Goal: Task Accomplishment & Management: Use online tool/utility

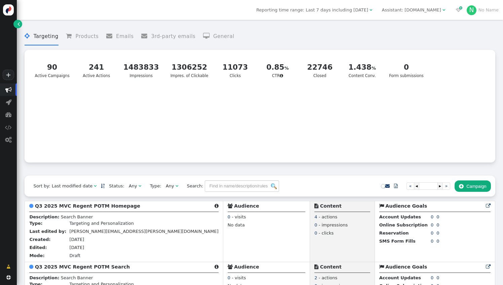
click at [445, 13] on div "" at bounding box center [444, 10] width 3 height 7
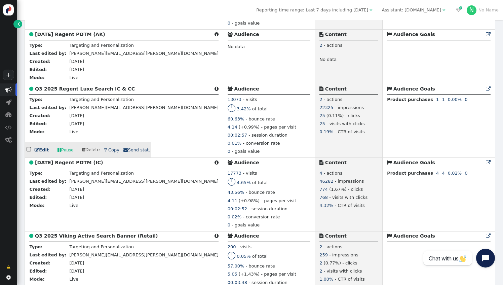
scroll to position [317, 0]
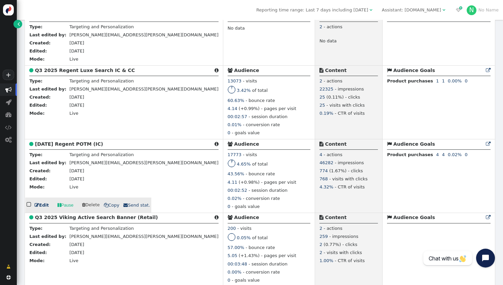
scroll to position [331, 0]
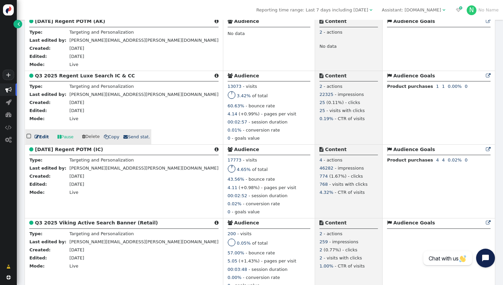
click at [107, 139] on span " Copy" at bounding box center [111, 136] width 15 height 5
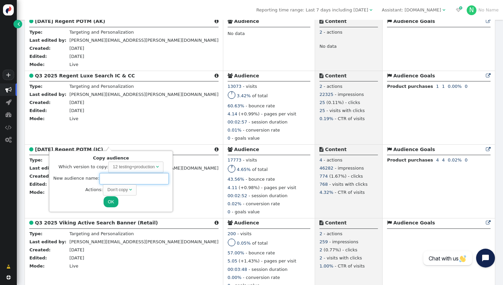
click at [106, 180] on input "text" at bounding box center [134, 178] width 69 height 11
click at [159, 179] on input "Q3 2025 Explora Luxe Search" at bounding box center [134, 178] width 69 height 11
type input "Q3 2025 Explora Luxe Search IC & CC"
click at [129, 190] on span "" at bounding box center [130, 189] width 3 height 4
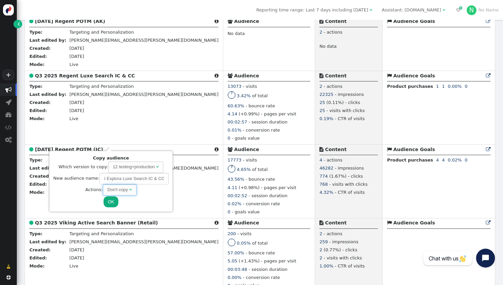
scroll to position [0, 0]
click at [124, 189] on span "" at bounding box center [125, 189] width 3 height 4
click at [111, 201] on button "OK" at bounding box center [111, 201] width 15 height 11
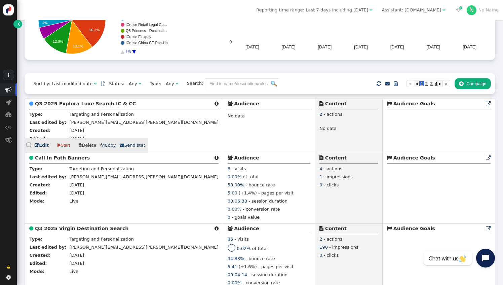
scroll to position [105, 0]
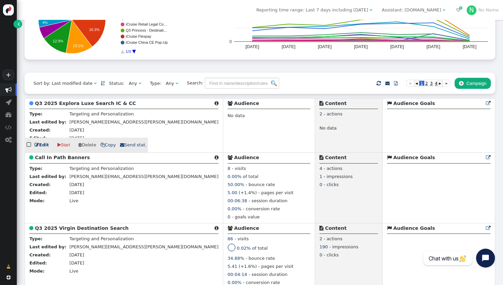
click at [41, 148] on link " Edit" at bounding box center [42, 145] width 14 height 7
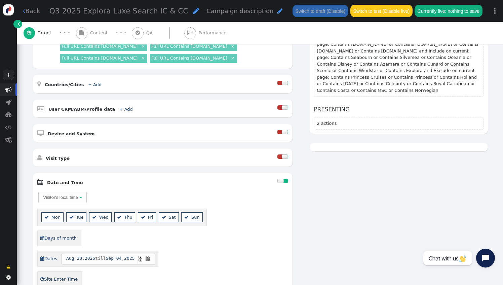
scroll to position [129, 0]
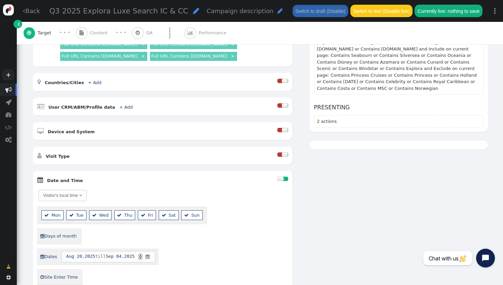
click at [283, 177] on div at bounding box center [285, 179] width 5 height 4
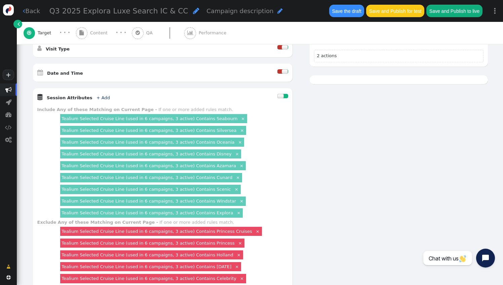
scroll to position [236, 0]
click at [236, 210] on link "×" at bounding box center [239, 213] width 6 height 6
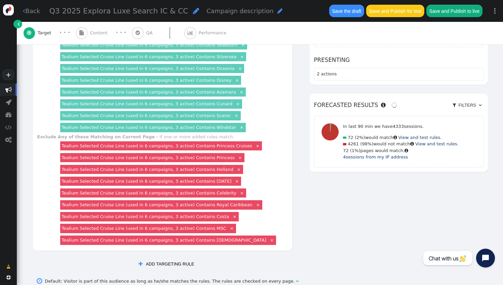
scroll to position [313, 0]
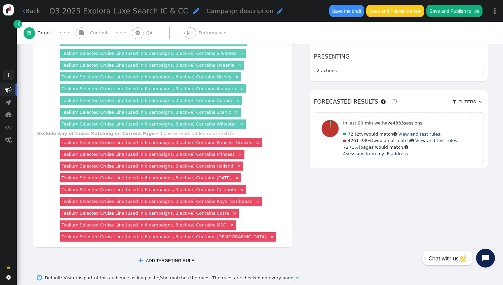
click at [174, 255] on button " ADD TARGETING RULE" at bounding box center [166, 260] width 64 height 11
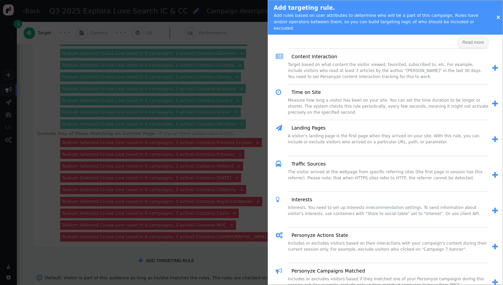
scroll to position [256, 0]
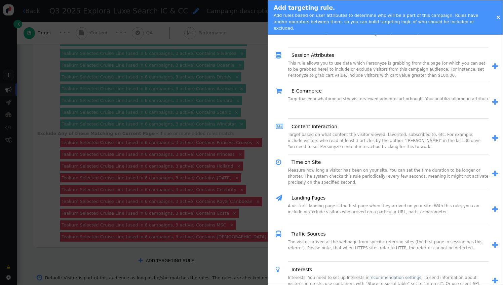
click at [242, 200] on div at bounding box center [251, 142] width 503 height 285
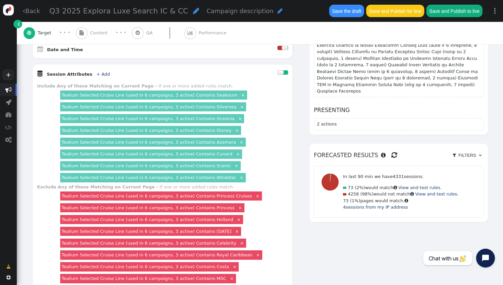
scroll to position [260, 0]
click at [97, 71] on link "+ Add" at bounding box center [103, 73] width 13 height 5
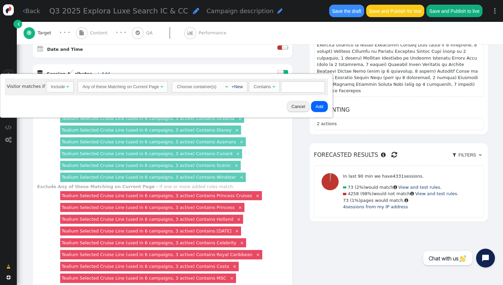
click at [62, 87] on div "Include" at bounding box center [58, 86] width 15 height 7
click at [56, 119] on div "Include Exclude" at bounding box center [53, 109] width 26 height 25
click at [223, 85] on div "" at bounding box center [226, 86] width 6 height 7
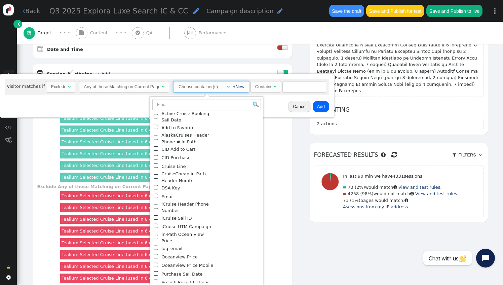
scroll to position [86, 0]
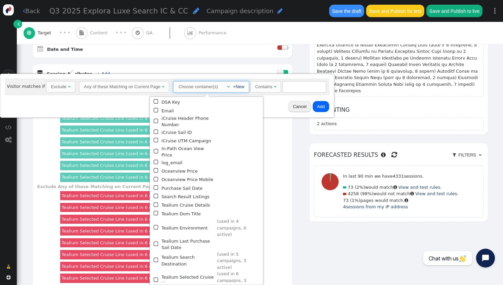
click at [156, 276] on span "" at bounding box center [157, 280] width 6 height 8
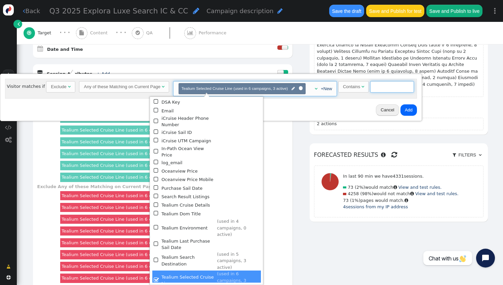
click at [388, 89] on input "text" at bounding box center [392, 86] width 44 height 11
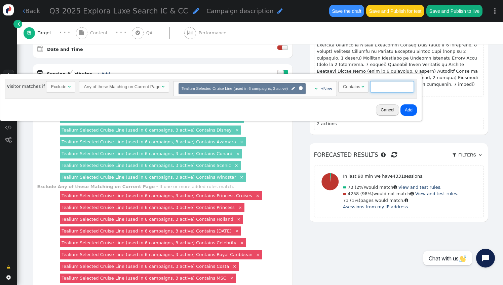
click at [378, 89] on input "text" at bounding box center [392, 86] width 44 height 11
type input "Explora"
click at [406, 108] on button "Add" at bounding box center [409, 109] width 16 height 11
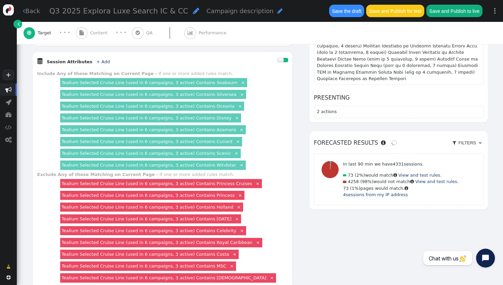
scroll to position [270, 0]
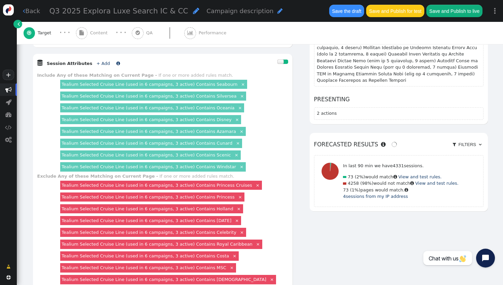
click at [97, 61] on link "+ Add" at bounding box center [103, 63] width 13 height 5
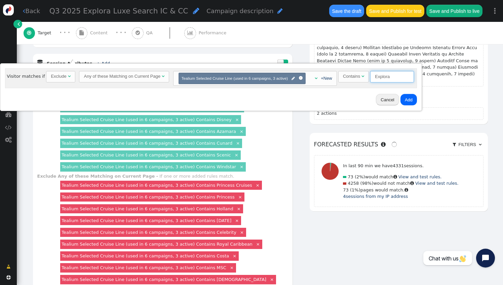
click at [376, 79] on input "Explora" at bounding box center [392, 76] width 44 height 11
type input "Regent"
click at [403, 100] on button "Add" at bounding box center [409, 99] width 16 height 11
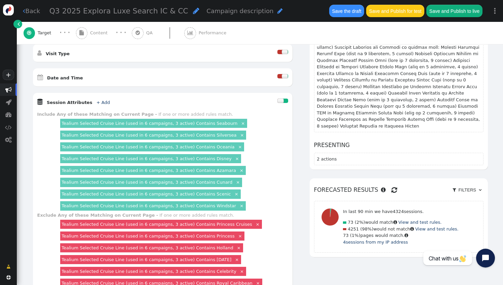
scroll to position [231, 0]
click at [97, 100] on link "+ Add" at bounding box center [103, 102] width 13 height 5
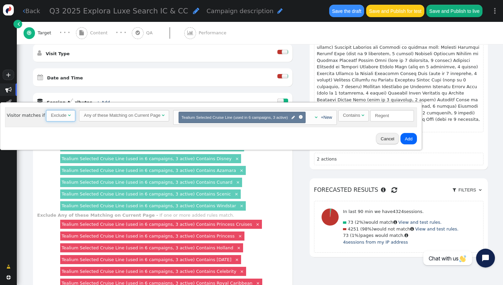
click at [68, 116] on span "" at bounding box center [69, 115] width 3 height 4
click at [380, 113] on input "Regent" at bounding box center [391, 115] width 44 height 11
type input "Viking"
click at [404, 137] on button "Add" at bounding box center [407, 138] width 16 height 11
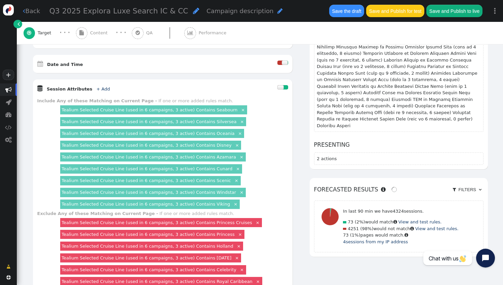
scroll to position [244, 0]
click at [99, 34] on span "Content" at bounding box center [100, 33] width 20 height 7
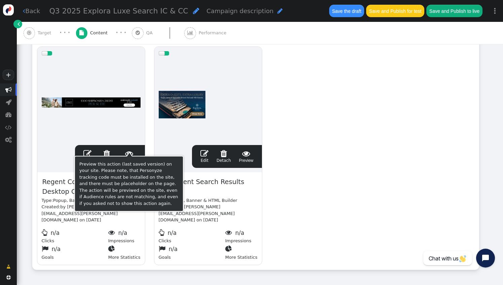
scroll to position [128, 0]
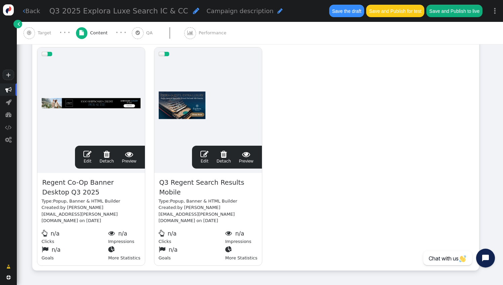
click at [87, 155] on span "" at bounding box center [87, 154] width 8 height 8
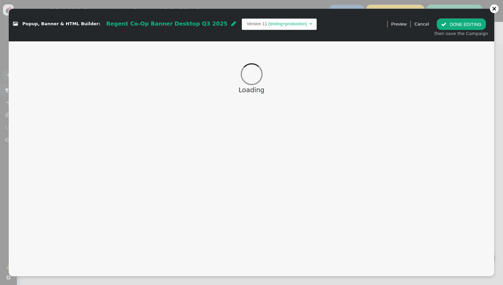
click at [231, 23] on span "" at bounding box center [233, 23] width 5 height 5
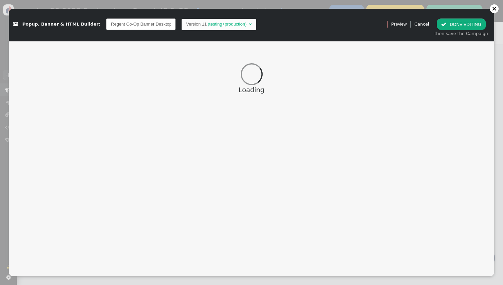
scroll to position [0, 18]
click at [119, 25] on input "Regent Co-Op Banner Desktop Q3 2025" at bounding box center [140, 23] width 69 height 11
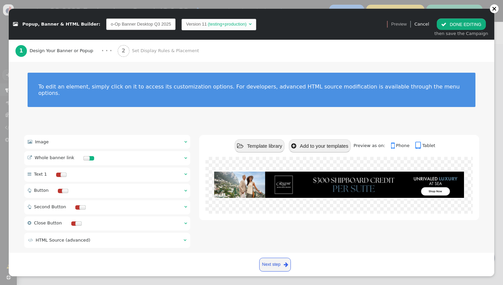
scroll to position [0, 0]
drag, startPoint x: 119, startPoint y: 23, endPoint x: 85, endPoint y: 20, distance: 34.1
click at [85, 20] on div " Popup, Banner & HTML Builder: Co-Op Banner Desktop Q3 2025 Version 11 (testin…" at bounding box center [195, 24] width 365 height 12
type input "Explora Co-Op Banner Desktop Q3 2025"
click at [354, 29] on div " Popup, Banner & HTML Builder: Explora Co-Op Banner Desktop Q3 2025 Version 11…" at bounding box center [195, 24] width 365 height 12
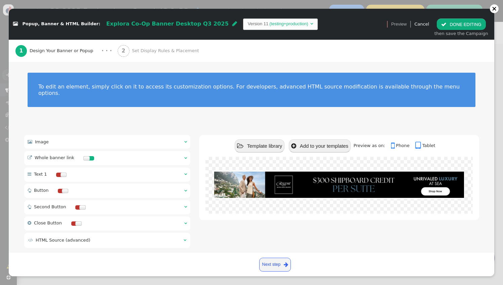
scroll to position [1, 0]
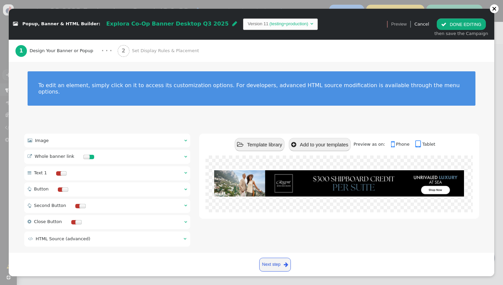
click at [137, 134] on div " Image  " at bounding box center [107, 141] width 166 height 14
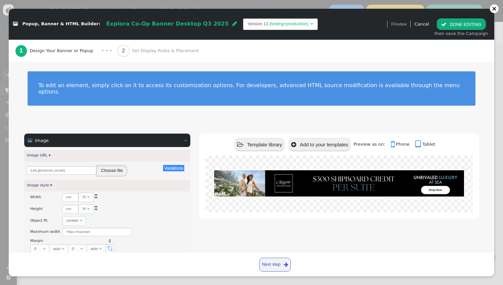
click at [112, 165] on button "Choose file" at bounding box center [111, 170] width 31 height 11
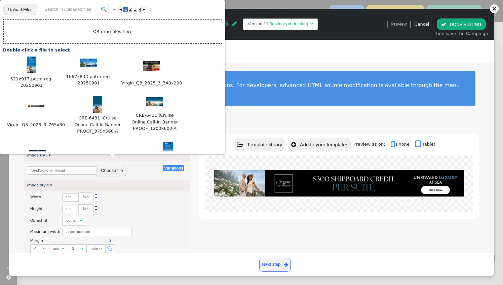
click at [31, 12] on input "file" at bounding box center [20, 9] width 34 height 12
type input "C:\fakepath\765x80.jpg"
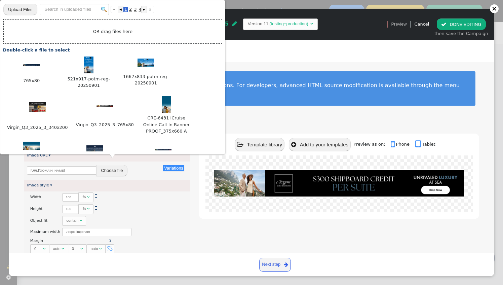
click at [150, 171] on div "Variations There are alternatives. Default value: [URL][DOMAIN_NAME] Choose file" at bounding box center [107, 170] width 166 height 18
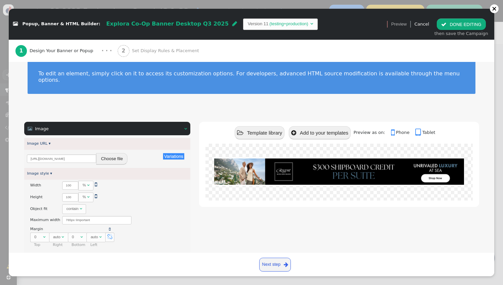
scroll to position [13, 0]
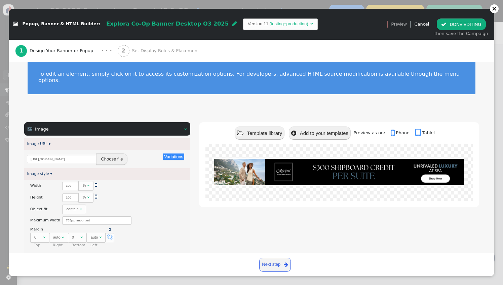
click at [115, 154] on button "Choose file" at bounding box center [111, 158] width 31 height 11
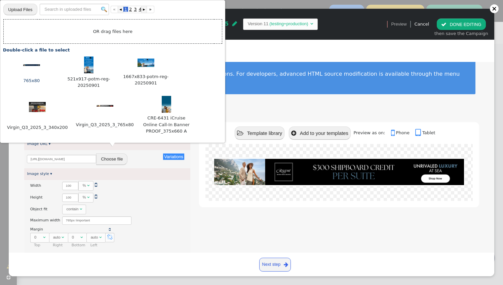
click at [36, 64] on img at bounding box center [31, 65] width 17 height 2
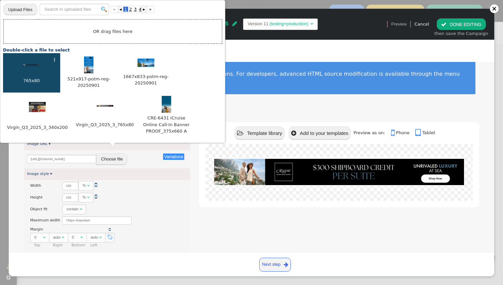
click at [36, 64] on img at bounding box center [31, 65] width 17 height 2
type input "[URL][DOMAIN_NAME]"
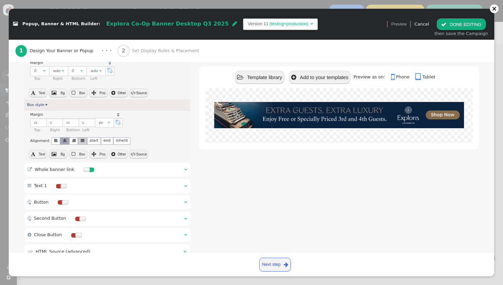
scroll to position [166, 0]
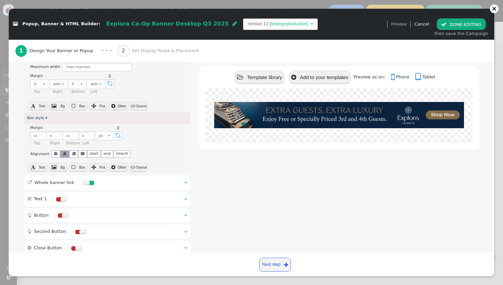
click at [114, 176] on div " Whole banner link  " at bounding box center [107, 183] width 166 height 14
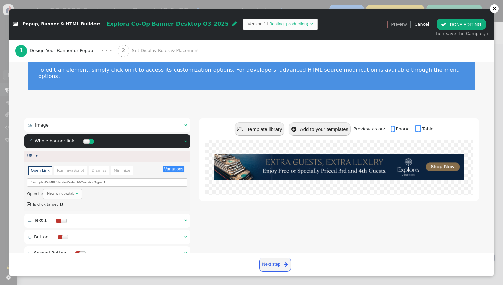
scroll to position [17, 0]
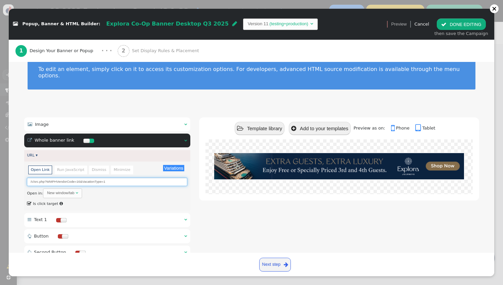
click at [79, 178] on input "/c/src.php?WMPHVendorCode=16&VacationType=1" at bounding box center [107, 182] width 160 height 8
type input "/c/src.php?WMPHVendorCode=135&VacationType=1"
click at [101, 190] on div "Open in: New window/tab " at bounding box center [107, 193] width 160 height 10
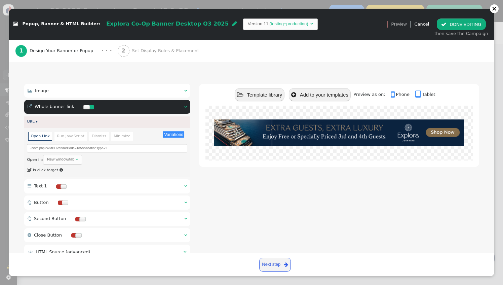
scroll to position [67, 0]
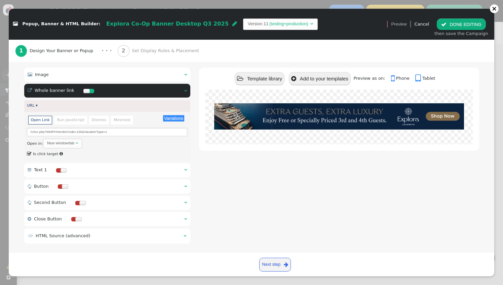
click at [147, 48] on span "Set Display Rules & Placement" at bounding box center [167, 50] width 70 height 7
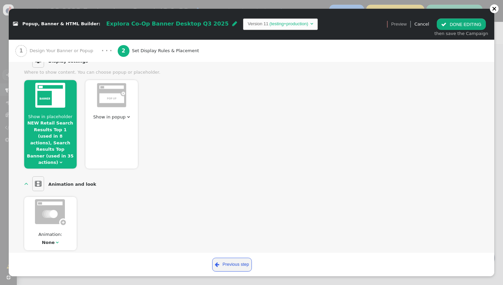
scroll to position [79, 0]
click at [57, 137] on link "NEW Retail Search Results Top 1 (used in 8 actions), Search Results Top Banner …" at bounding box center [50, 142] width 47 height 44
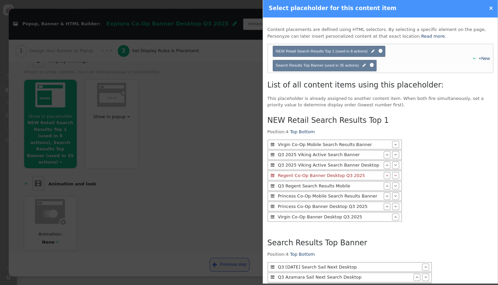
click at [221, 160] on div at bounding box center [249, 142] width 498 height 285
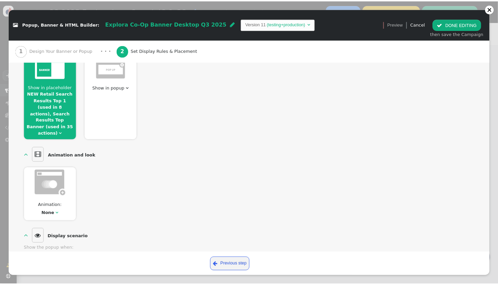
scroll to position [91, 0]
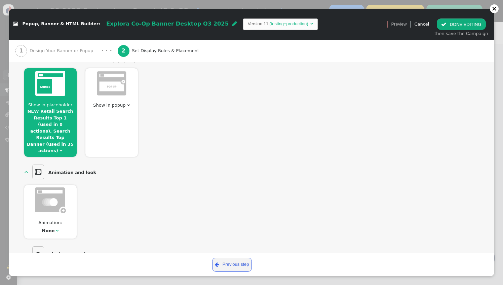
click at [61, 122] on link "NEW Retail Search Results Top 1 (used in 8 actions), Search Results Top Banner …" at bounding box center [50, 131] width 47 height 44
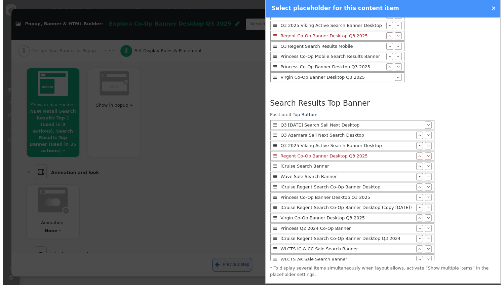
scroll to position [0, 0]
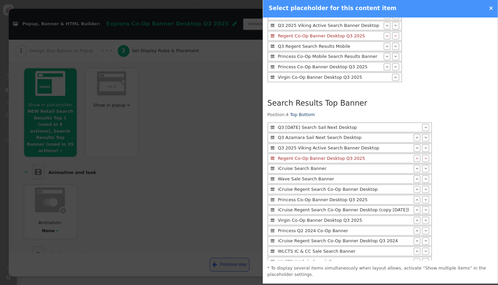
click at [232, 172] on div at bounding box center [249, 142] width 498 height 285
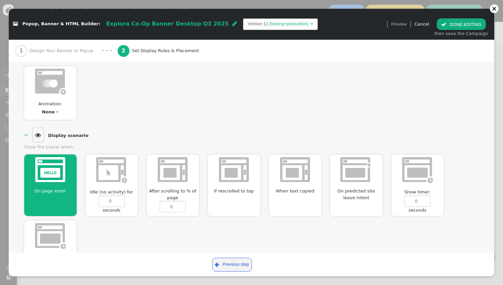
scroll to position [210, 0]
click at [460, 20] on button " DONE EDITING" at bounding box center [461, 23] width 49 height 11
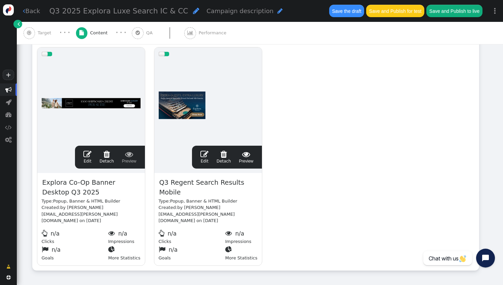
click at [204, 153] on span "" at bounding box center [204, 154] width 8 height 8
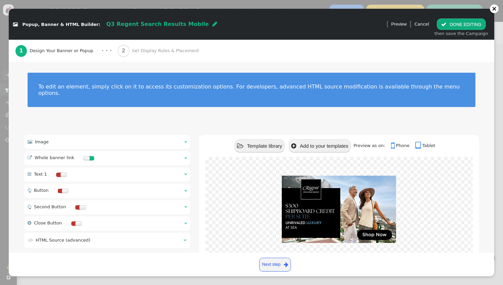
click at [68, 138] on div " Image  " at bounding box center [107, 142] width 166 height 14
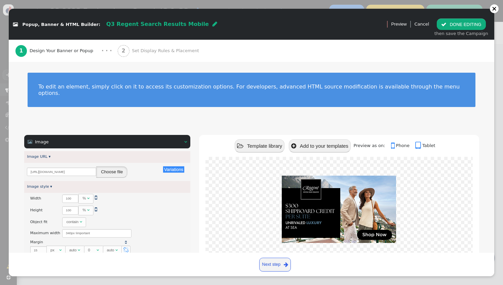
click at [115, 168] on button "Choose file" at bounding box center [111, 171] width 31 height 11
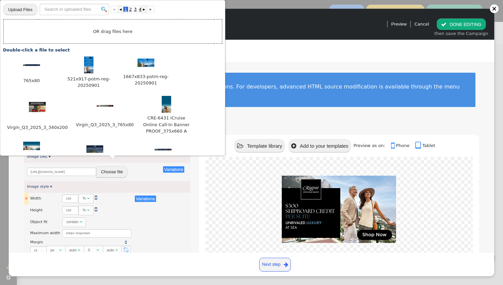
click at [30, 193] on td "Width" at bounding box center [45, 199] width 30 height 12
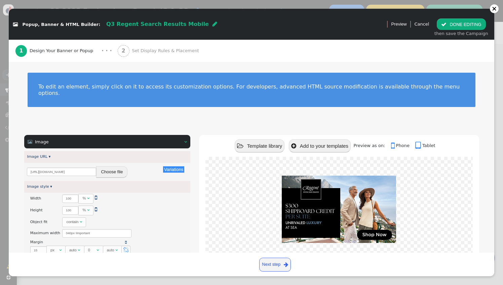
click at [107, 166] on button "Choose file" at bounding box center [111, 171] width 31 height 11
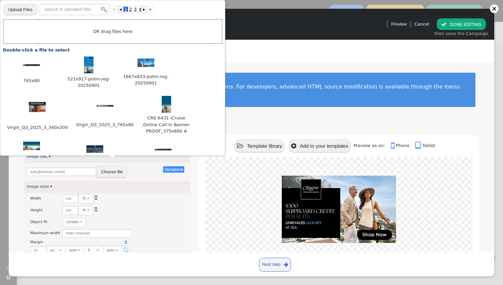
click at [29, 11] on input "file" at bounding box center [20, 9] width 34 height 12
type input "C:\fakepath\340x200.jpg"
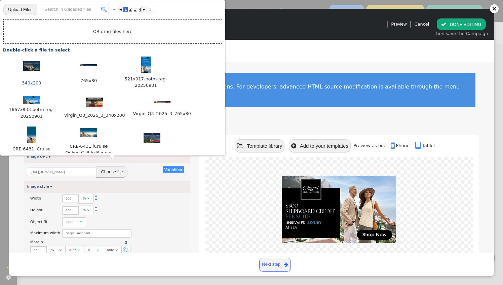
click at [33, 69] on img at bounding box center [31, 66] width 17 height 10
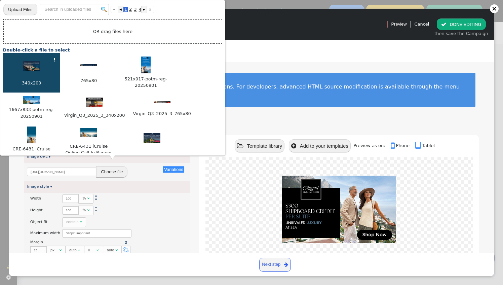
click at [33, 69] on img at bounding box center [31, 66] width 17 height 10
type input "[URL][DOMAIN_NAME]"
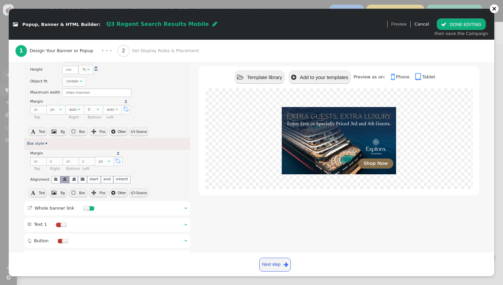
scroll to position [194, 0]
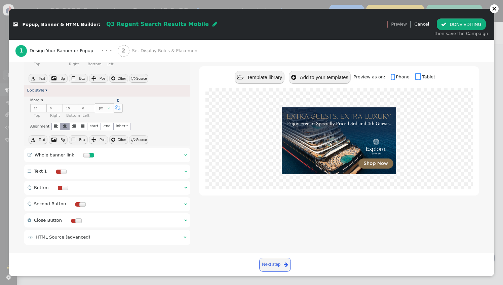
click at [116, 151] on div " Whole banner link  " at bounding box center [107, 155] width 166 height 14
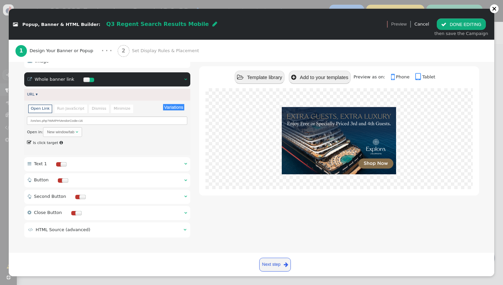
scroll to position [18, 0]
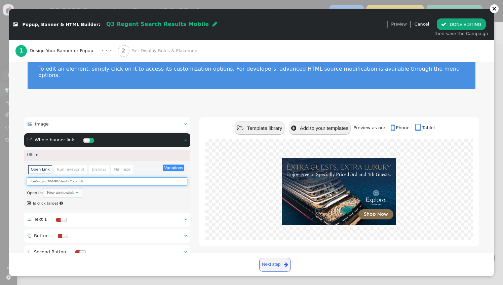
click at [84, 177] on input "/cm/src.php?WMPHVendorCode=16" at bounding box center [107, 181] width 160 height 8
type input "/cm/src.php?WMPHVendorCode=135"
click at [126, 188] on div "Open in: New window/tab " at bounding box center [107, 193] width 160 height 10
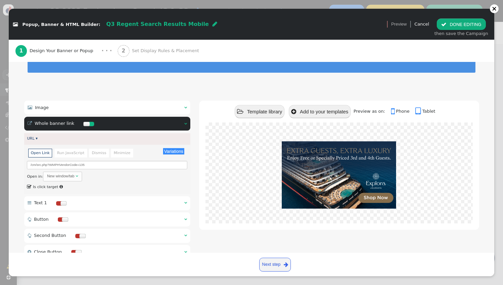
scroll to position [30, 0]
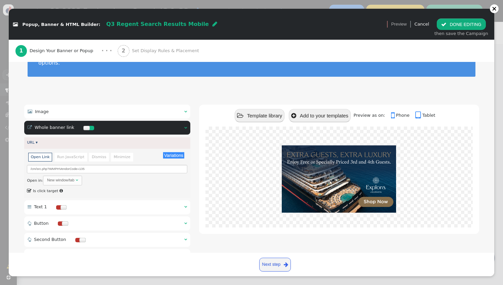
click at [138, 52] on span "Set Display Rules & Placement" at bounding box center [167, 50] width 70 height 7
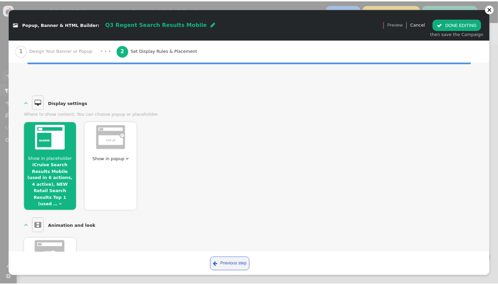
scroll to position [38, 0]
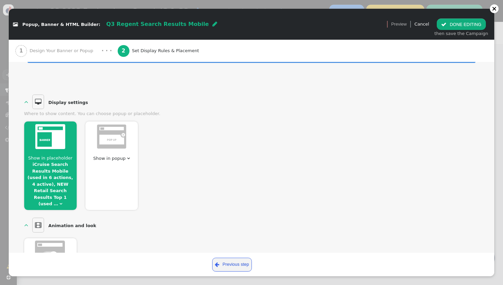
click at [55, 170] on link "iCruise Search Results Mobile (used in 6 actions, 4 active), NEW Retail Search …" at bounding box center [50, 184] width 45 height 44
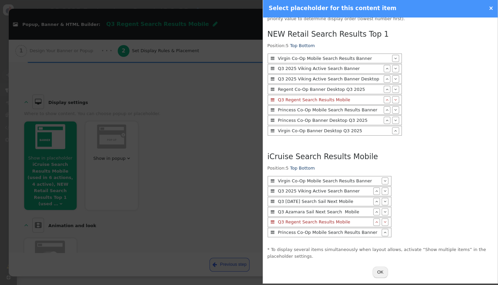
scroll to position [4, 0]
click at [378, 269] on button "OK" at bounding box center [381, 271] width 16 height 11
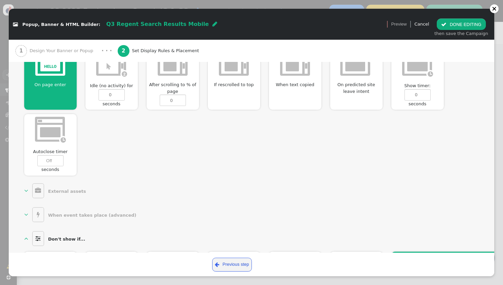
scroll to position [316, 0]
click at [452, 20] on button " DONE EDITING" at bounding box center [461, 23] width 49 height 11
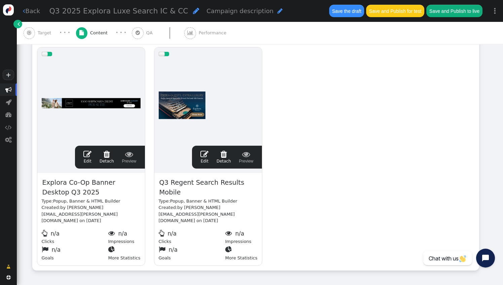
click at [207, 158] on link " Edit" at bounding box center [204, 157] width 8 height 14
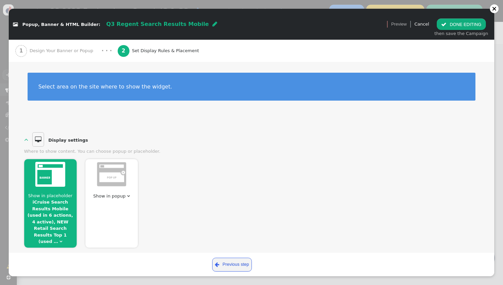
click at [117, 26] on span "Q3 Regent Search Results Mobile" at bounding box center [157, 24] width 103 height 6
click at [114, 24] on input "Q3 Regent Search Results Mobile" at bounding box center [140, 23] width 69 height 11
type input "Q3 Explora Search Results Mobile"
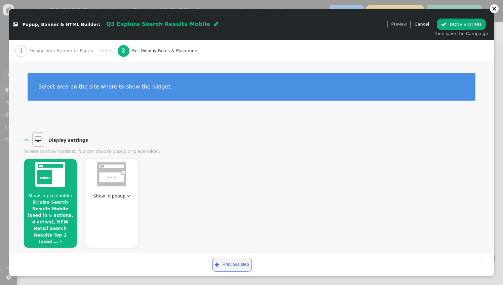
click at [468, 28] on button " DONE EDITING" at bounding box center [461, 23] width 49 height 11
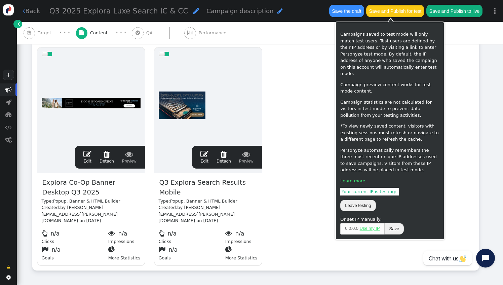
click at [393, 13] on button "Save and Publish for test" at bounding box center [395, 11] width 58 height 12
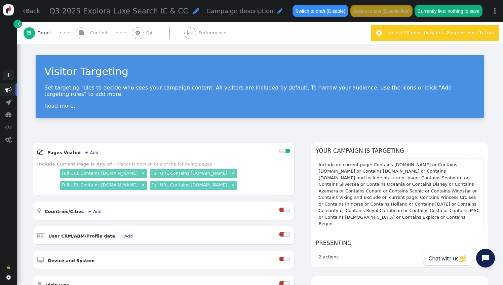
click at [101, 35] on span "Content" at bounding box center [100, 33] width 20 height 7
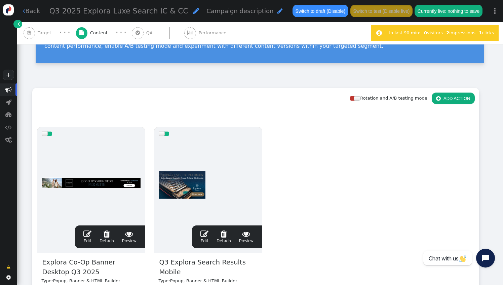
scroll to position [48, 0]
click at [88, 240] on link " Edit" at bounding box center [87, 236] width 8 height 14
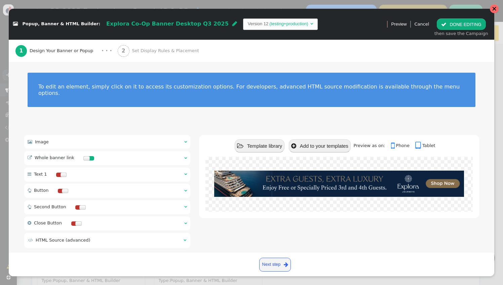
click at [494, 12] on div at bounding box center [494, 8] width 9 height 9
click at [457, 26] on button " DONE EDITING" at bounding box center [461, 23] width 49 height 11
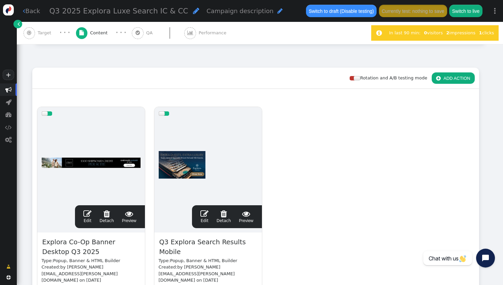
scroll to position [68, 0]
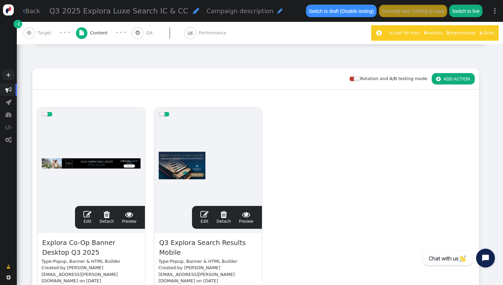
click at [40, 35] on span "Target" at bounding box center [46, 33] width 16 height 7
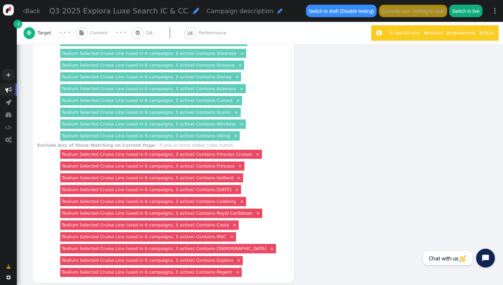
scroll to position [314, 0]
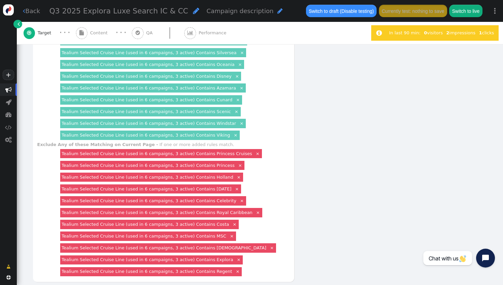
click at [236, 256] on link "×" at bounding box center [239, 259] width 6 height 6
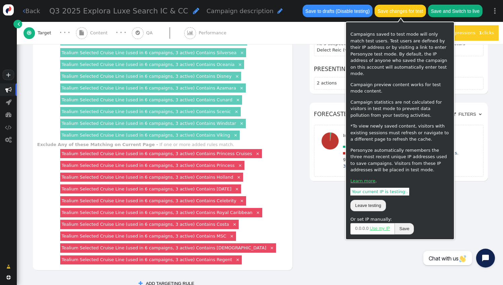
click at [399, 12] on button "Save changes for test" at bounding box center [400, 11] width 51 height 12
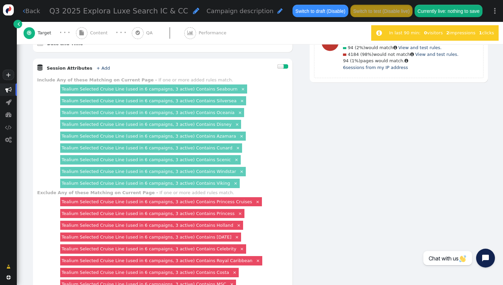
scroll to position [266, 0]
click at [98, 66] on link "+ Add" at bounding box center [103, 68] width 13 height 5
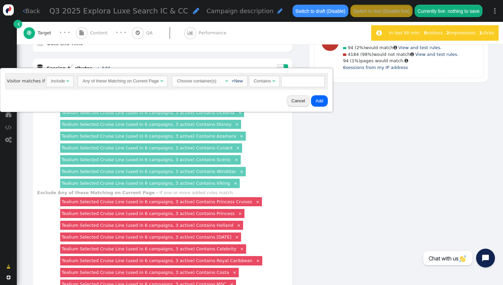
click at [127, 83] on div "Any of these Matching on Current Page" at bounding box center [120, 81] width 77 height 7
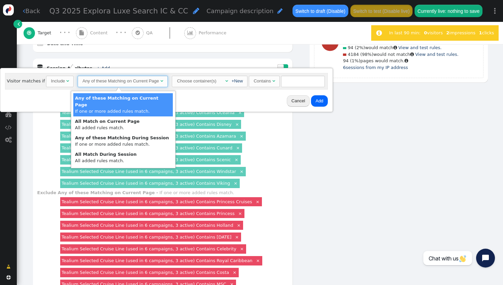
click at [215, 88] on div "Visitor matches if Include  Any of these Matching on Current Page  Choose con…" at bounding box center [166, 81] width 323 height 16
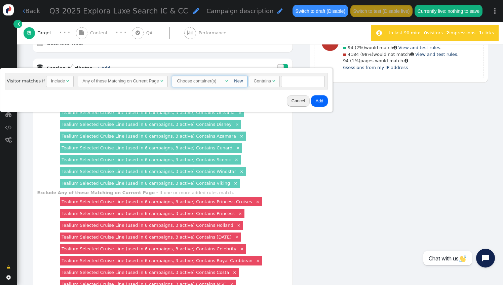
click at [223, 85] on div "Choose container(s)  +New" at bounding box center [210, 81] width 67 height 10
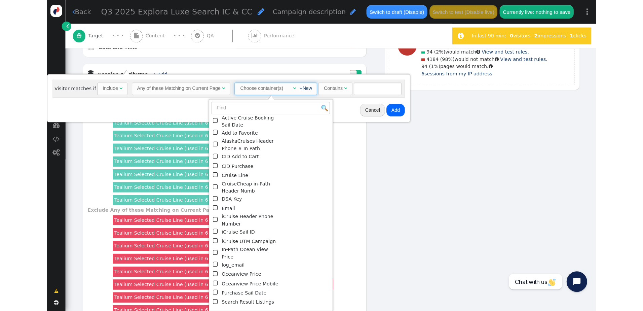
scroll to position [80, 0]
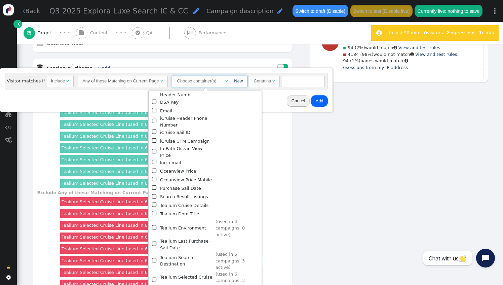
click at [154, 276] on span "" at bounding box center [155, 280] width 6 height 8
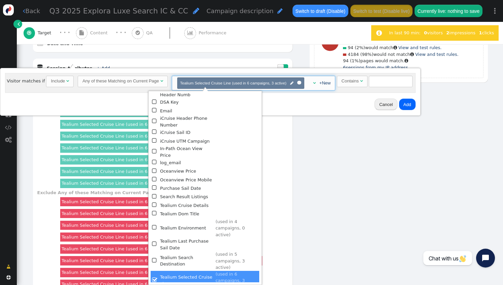
click at [52, 82] on div "Include" at bounding box center [58, 81] width 14 height 7
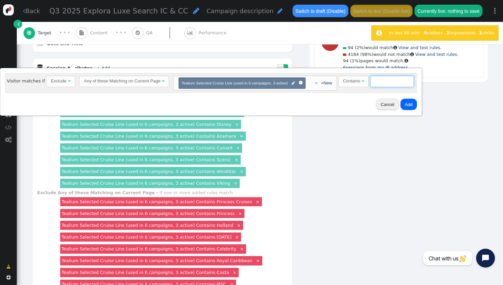
click at [385, 81] on input "text" at bounding box center [392, 81] width 44 height 11
type input "Explora"
click at [406, 105] on button "Add" at bounding box center [409, 104] width 16 height 11
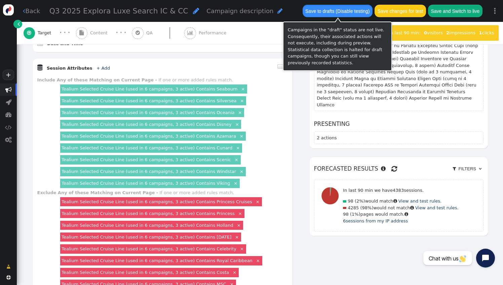
click at [344, 12] on button "Save to drafts (Disable testing)" at bounding box center [338, 11] width 70 height 12
